Goal: Transaction & Acquisition: Obtain resource

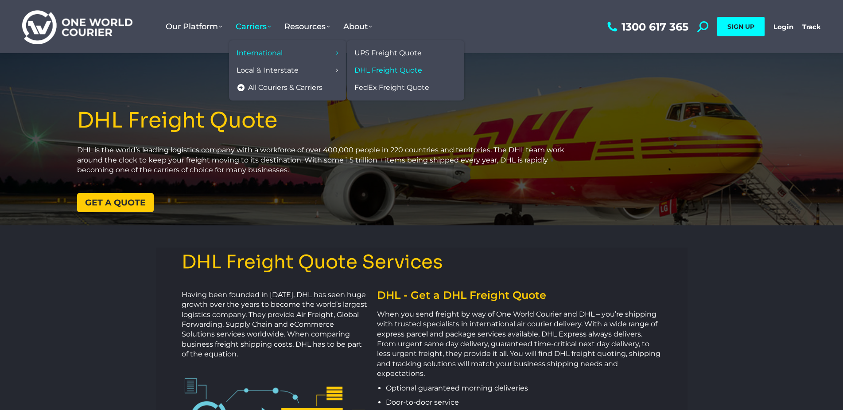
click at [381, 69] on span "DHL Freight Quote" at bounding box center [388, 70] width 68 height 9
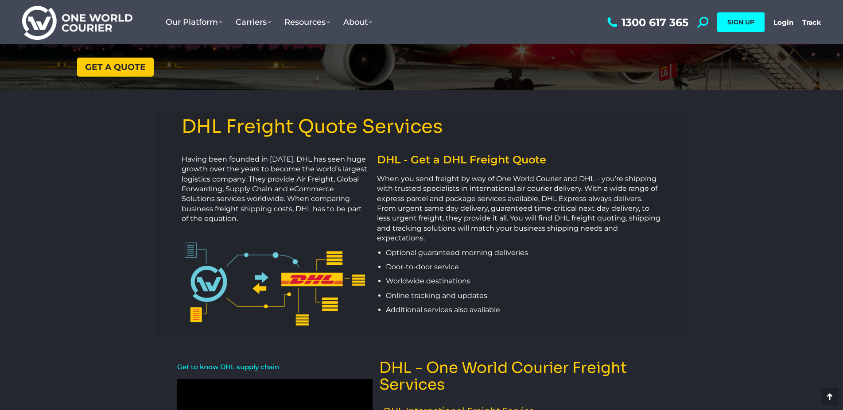
click at [118, 66] on span "Get a quote" at bounding box center [115, 67] width 61 height 8
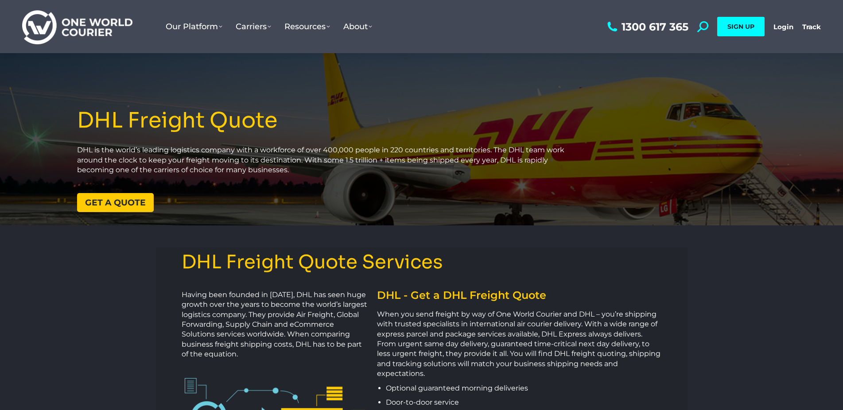
click at [93, 197] on link "Get a quote" at bounding box center [115, 202] width 77 height 19
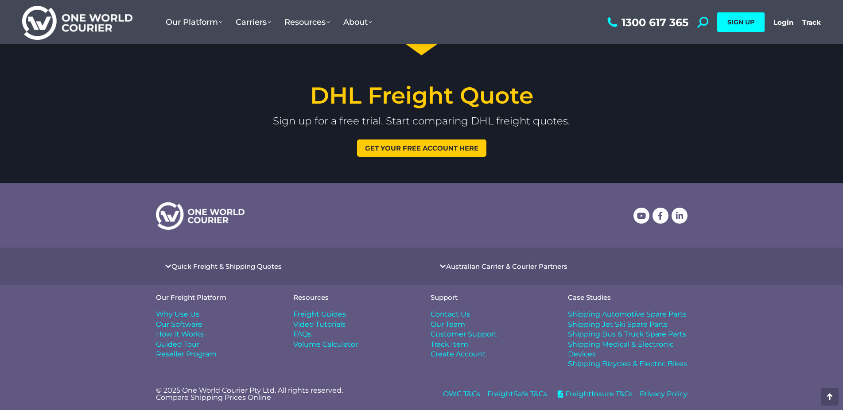
click at [452, 153] on link "Get your free account here" at bounding box center [421, 148] width 129 height 17
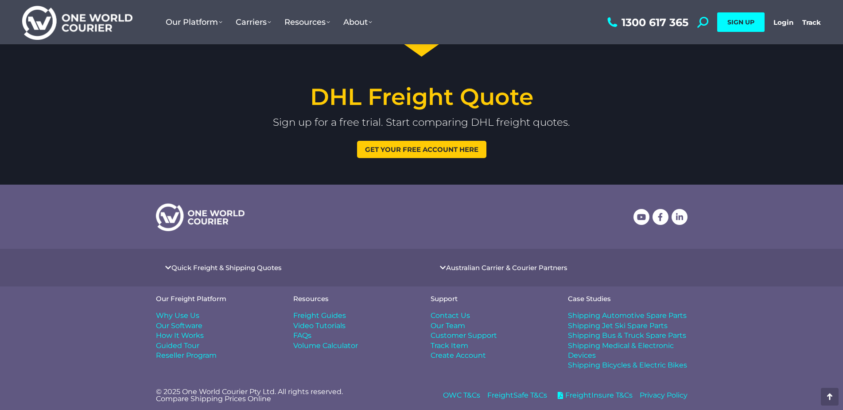
scroll to position [136, 0]
